Goal: Navigation & Orientation: Find specific page/section

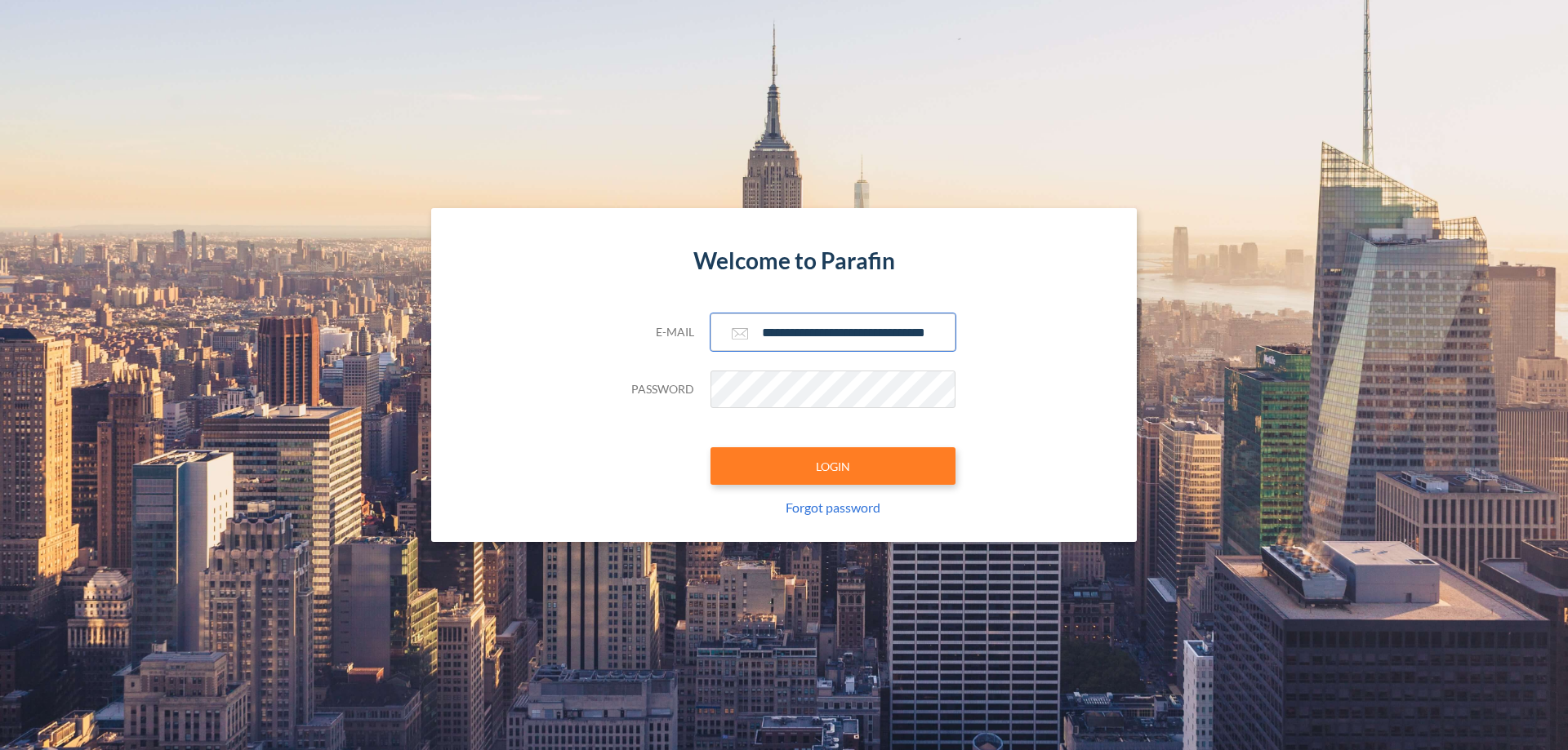
type input "**********"
click at [833, 466] on button "LOGIN" at bounding box center [832, 465] width 245 height 37
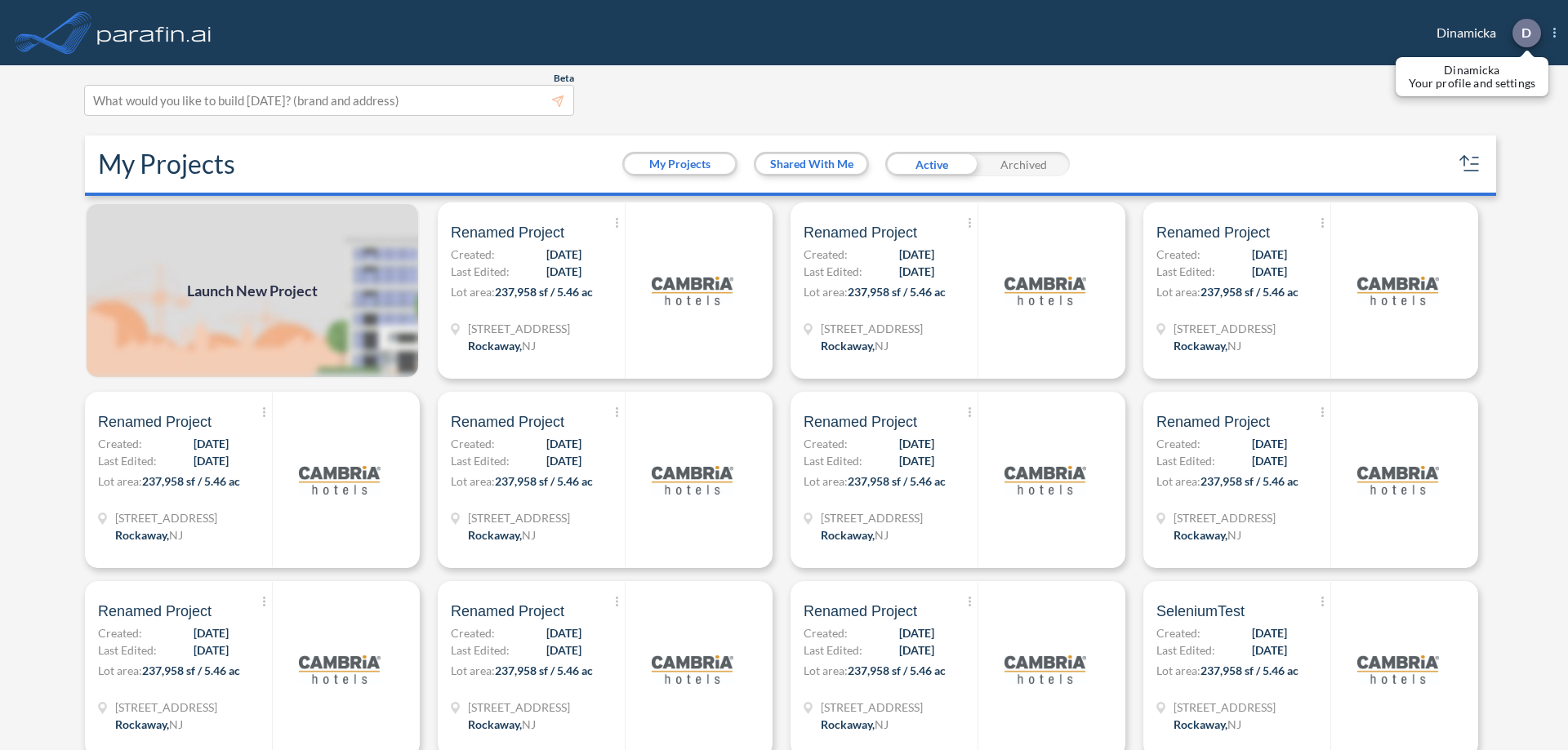
click at [1525, 32] on p "D" at bounding box center [1526, 32] width 10 height 14
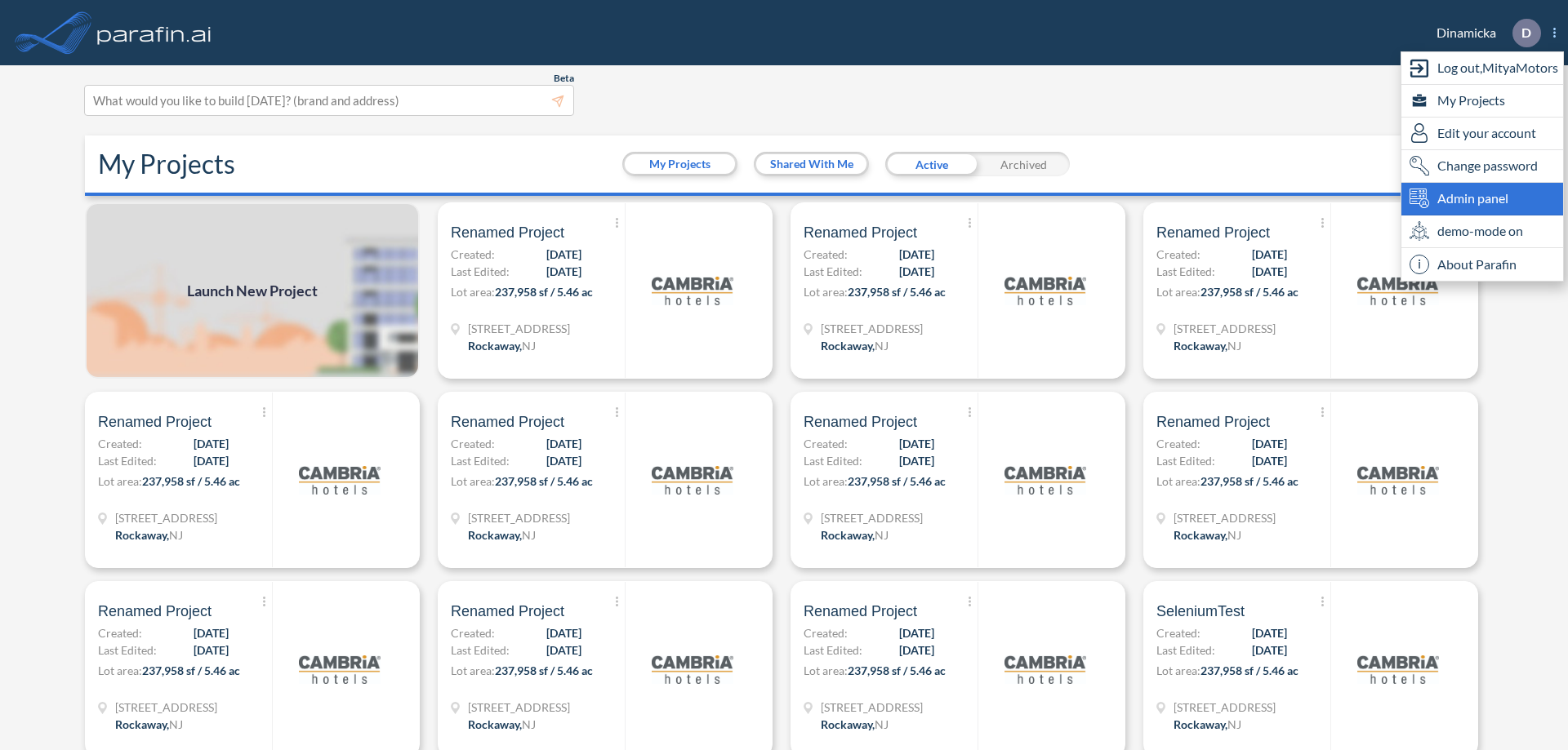
click at [1482, 199] on span "Admin panel" at bounding box center [1472, 198] width 71 height 20
